Goal: Information Seeking & Learning: Learn about a topic

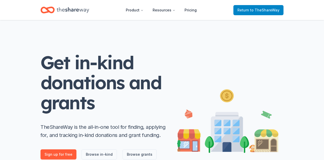
click at [254, 8] on span "Return to TheShareWay" at bounding box center [258, 10] width 42 height 6
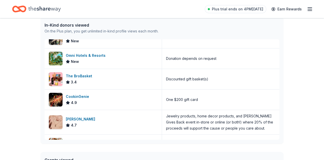
scroll to position [269, 0]
click at [108, 56] on div "Omni Hotels & Resorts New" at bounding box center [103, 59] width 117 height 20
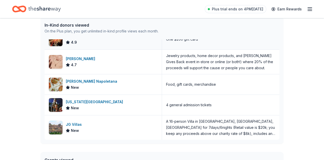
scroll to position [149, 0]
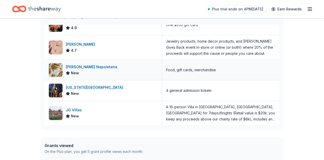
click at [113, 69] on div "Frank Pepe Pizzeria Napoletana" at bounding box center [92, 67] width 53 height 6
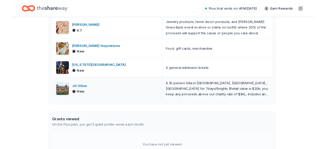
scroll to position [157, 0]
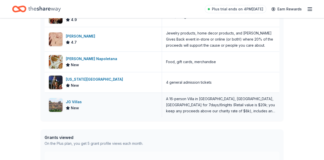
click at [129, 108] on div "JG Villas New" at bounding box center [103, 105] width 117 height 24
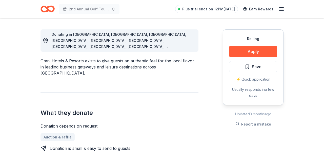
scroll to position [128, 0]
